Goal: Task Accomplishment & Management: Complete application form

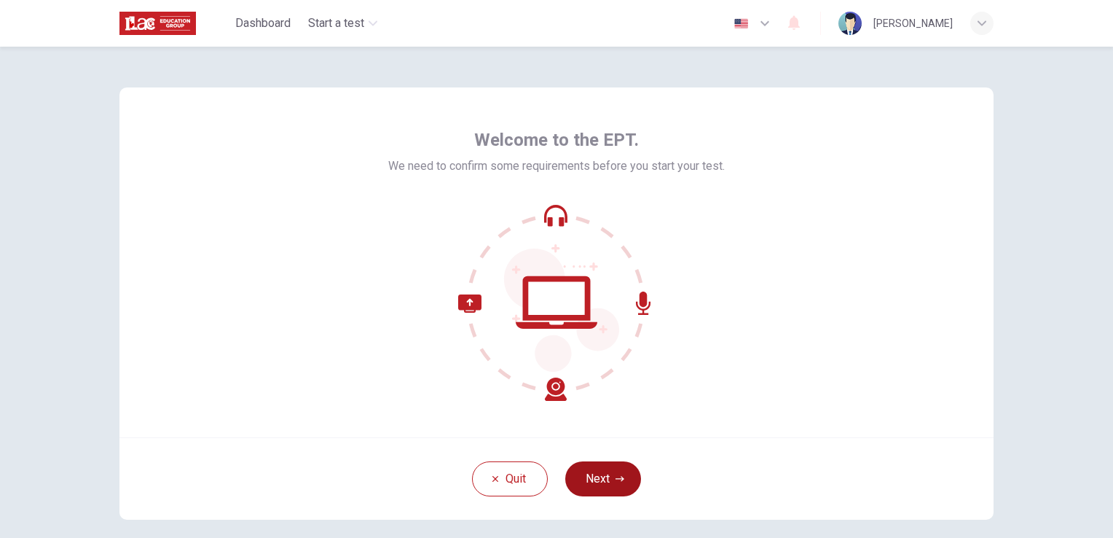
click at [599, 490] on button "Next" at bounding box center [603, 478] width 76 height 35
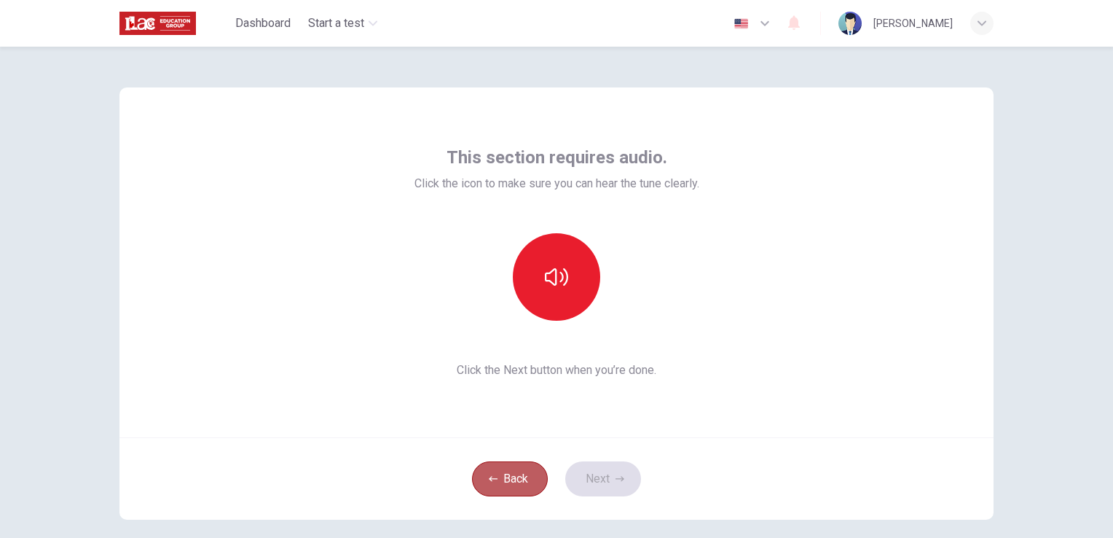
click at [504, 480] on button "Back" at bounding box center [510, 478] width 76 height 35
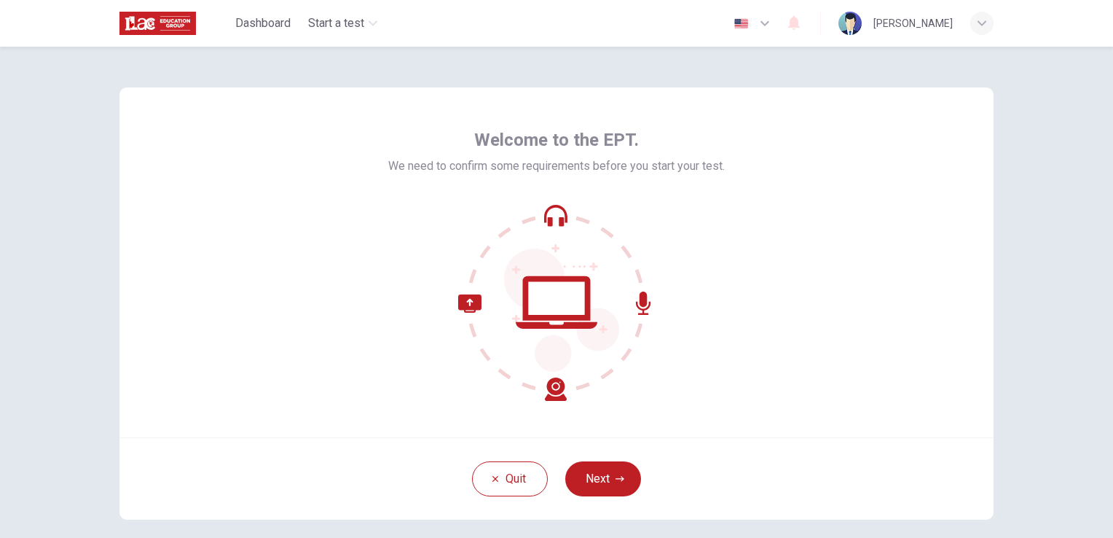
click at [991, 25] on div "button" at bounding box center [981, 23] width 23 height 23
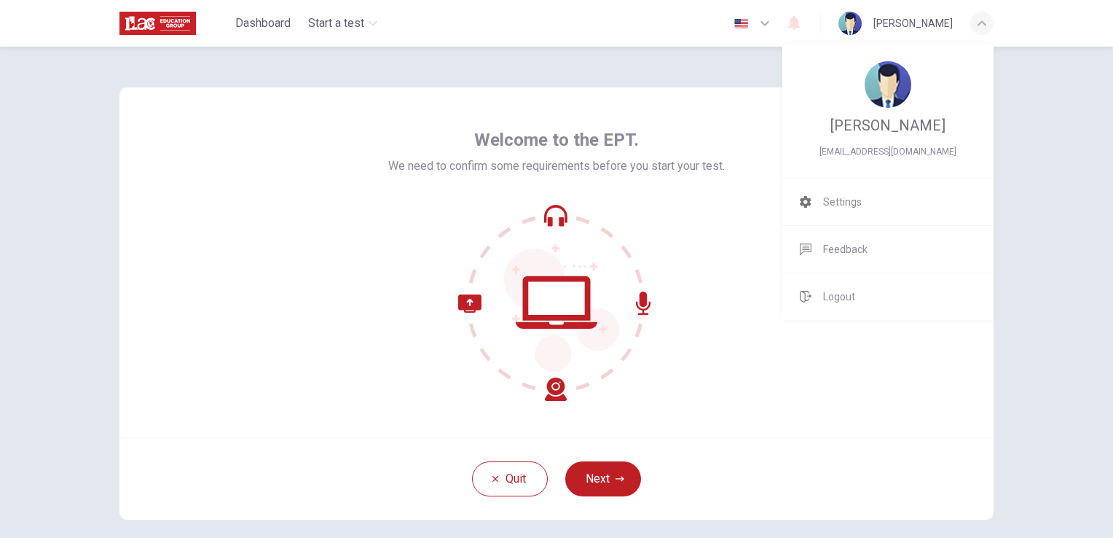
click at [419, 223] on div at bounding box center [556, 269] width 1113 height 538
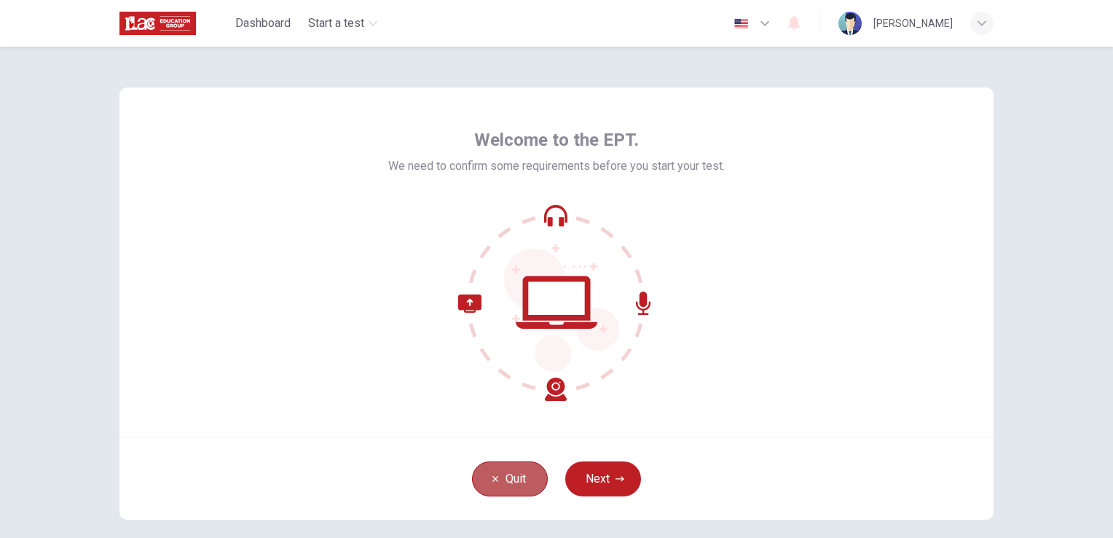
click at [487, 492] on button "Quit" at bounding box center [510, 478] width 76 height 35
